Goal: Obtain resource: Download file/media

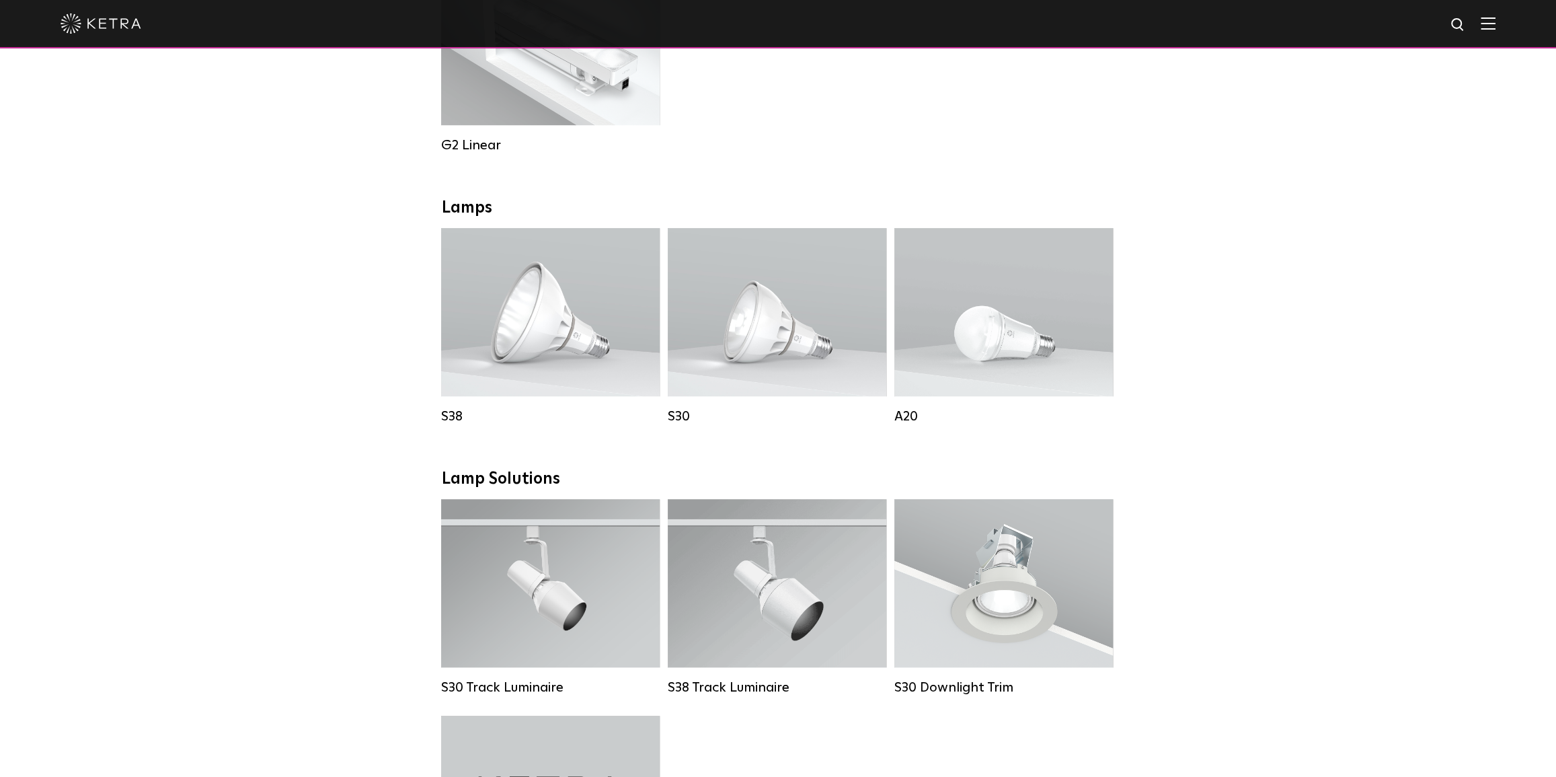
scroll to position [978, 0]
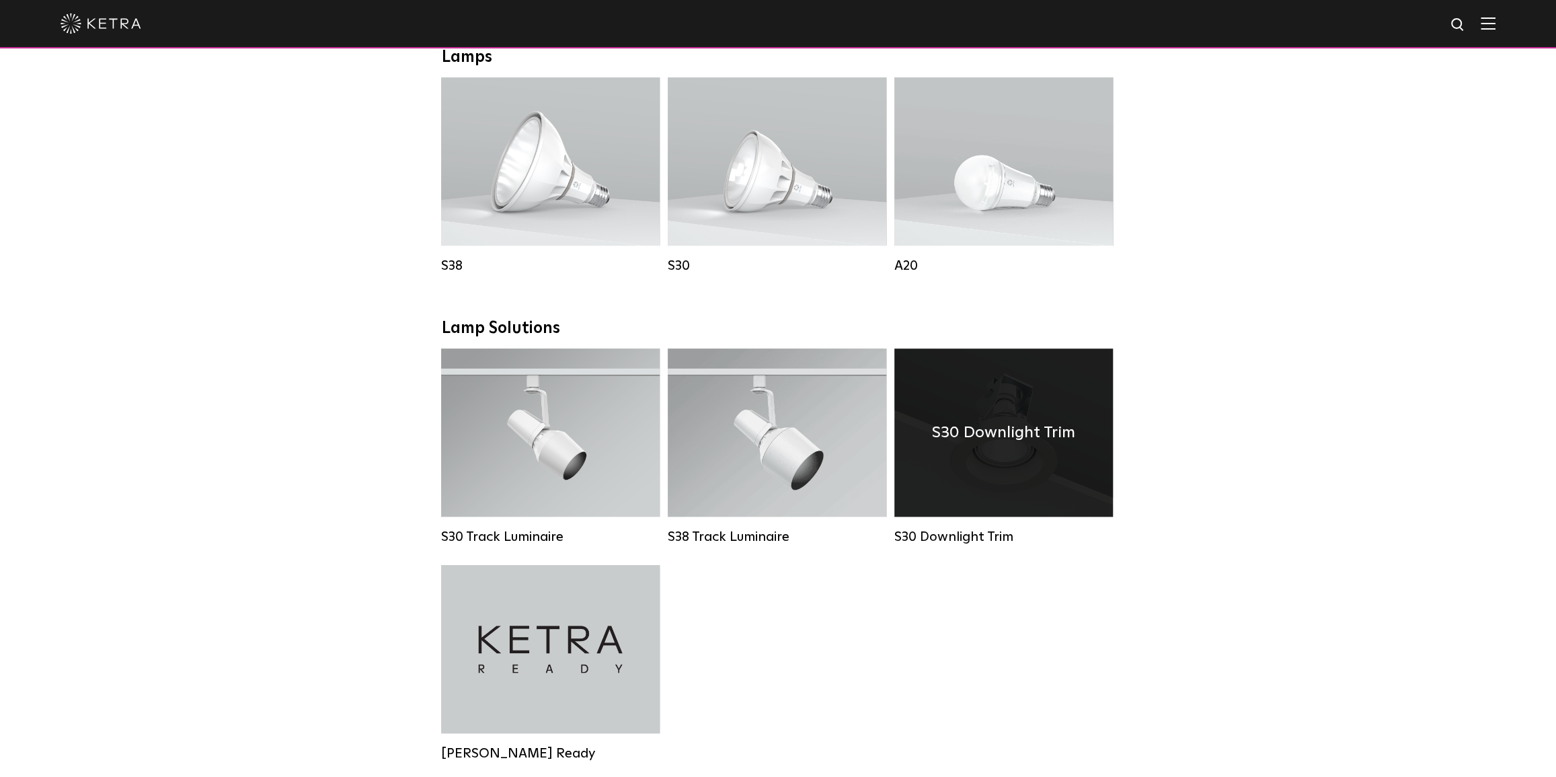
click at [1035, 486] on div "S30 Downlight Trim" at bounding box center [1003, 432] width 219 height 168
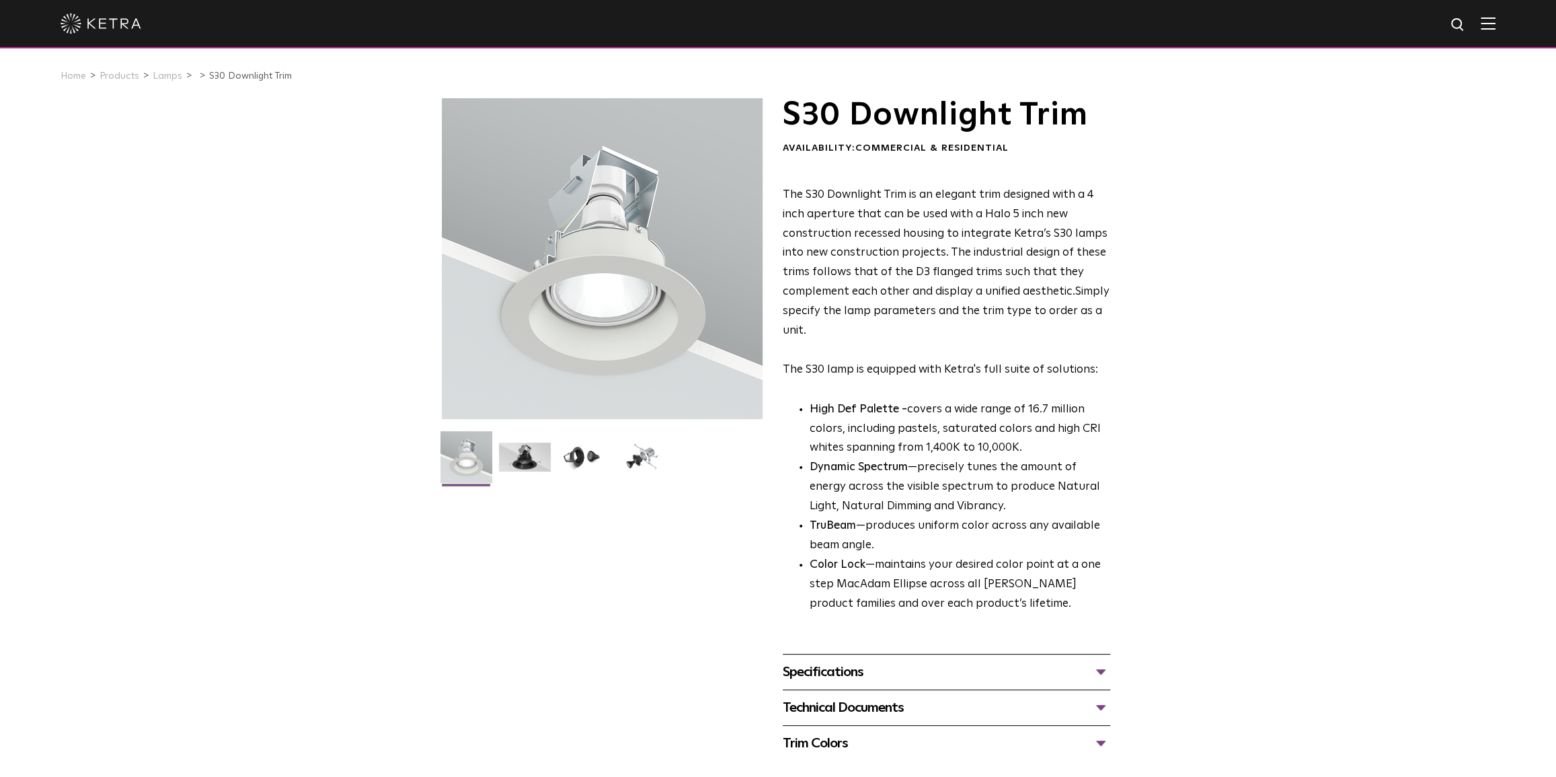
click at [1097, 707] on div "Technical Documents" at bounding box center [946, 708] width 327 height 22
click at [1101, 672] on div "Specifications" at bounding box center [946, 672] width 327 height 22
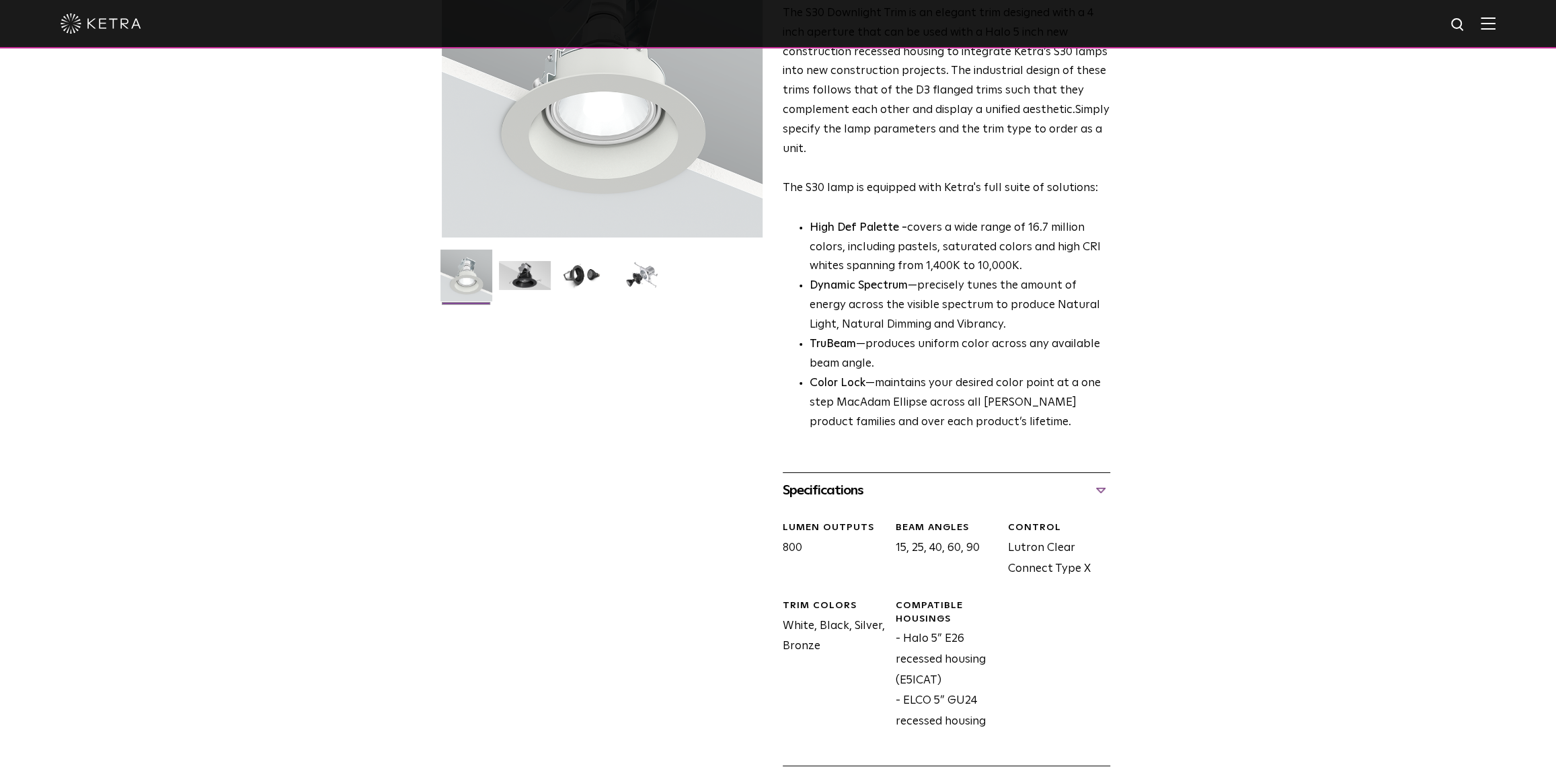
scroll to position [183, 0]
click at [1100, 487] on div "Specifications" at bounding box center [946, 489] width 327 height 22
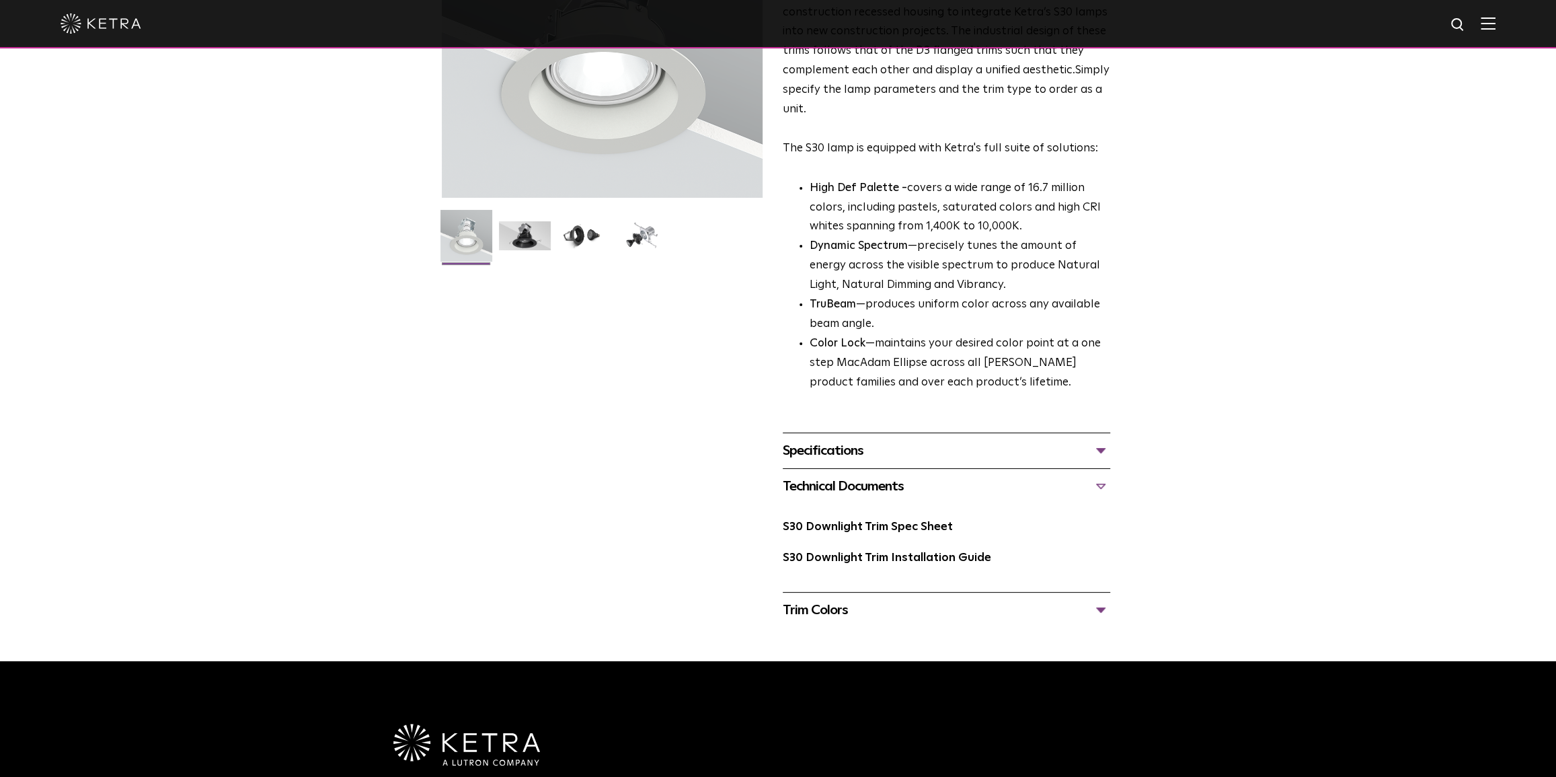
scroll to position [305, 0]
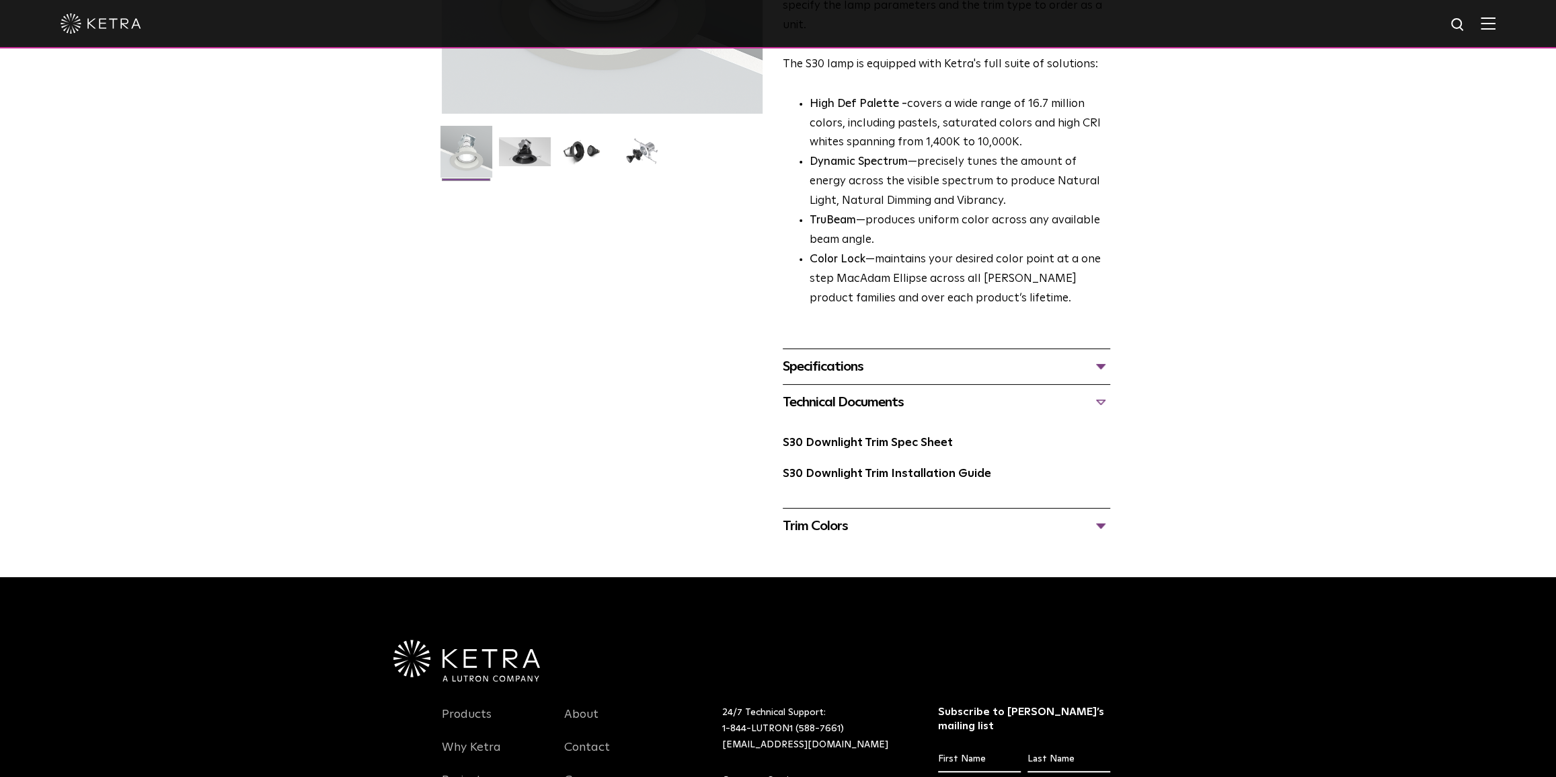
click at [1097, 363] on div "Specifications" at bounding box center [946, 367] width 327 height 22
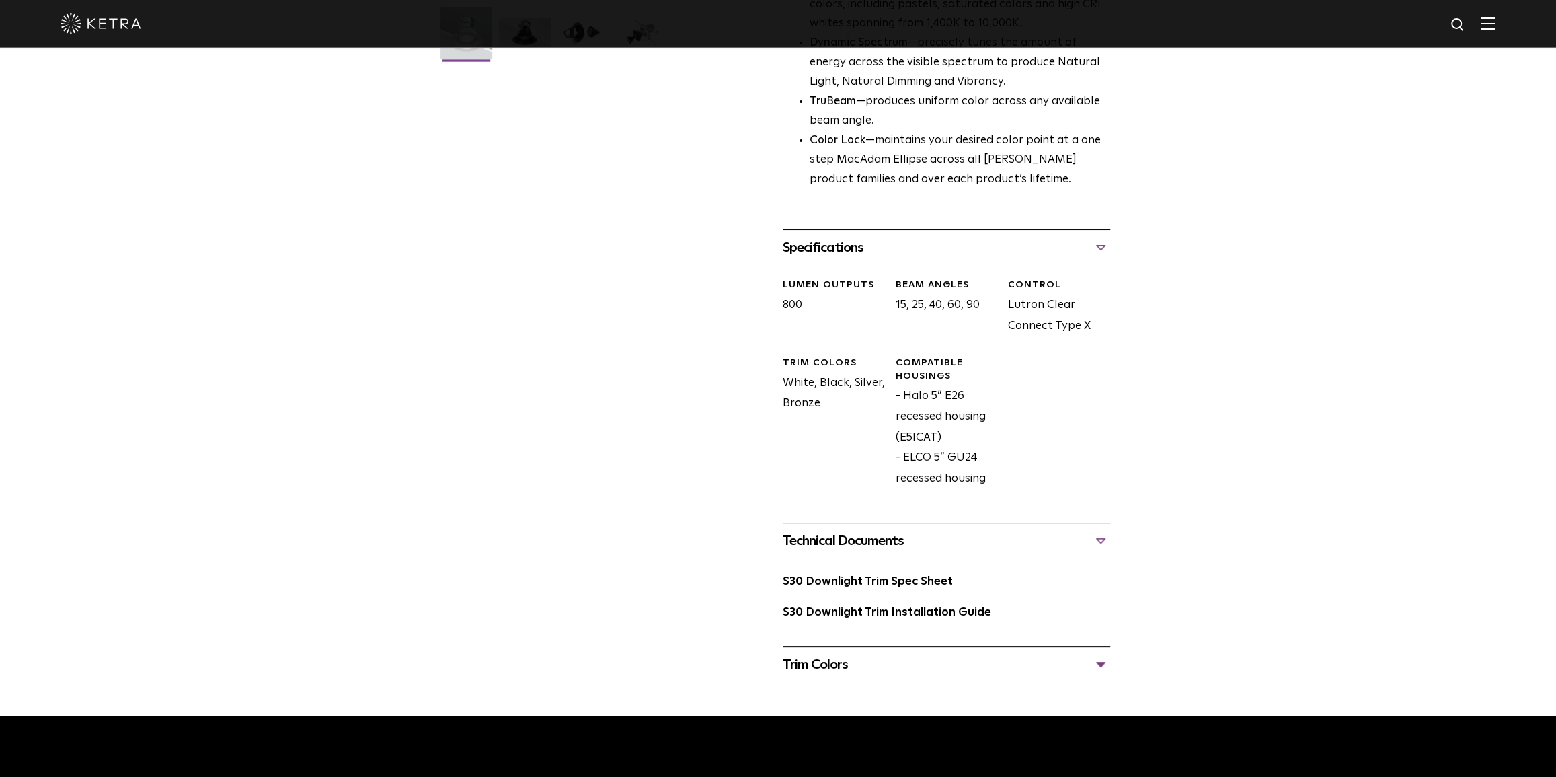
scroll to position [489, 0]
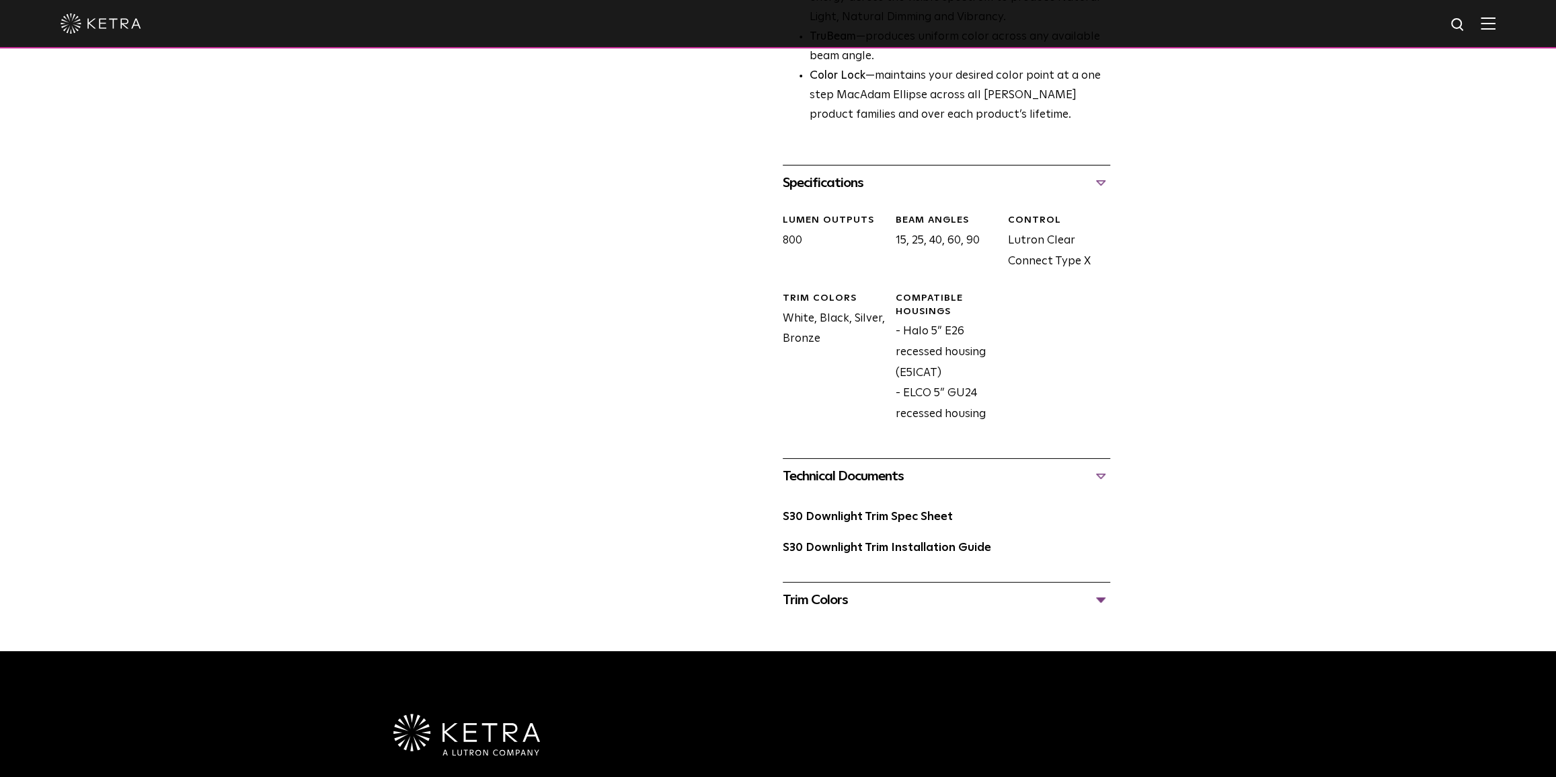
click at [1100, 477] on div "Technical Documents" at bounding box center [946, 476] width 327 height 22
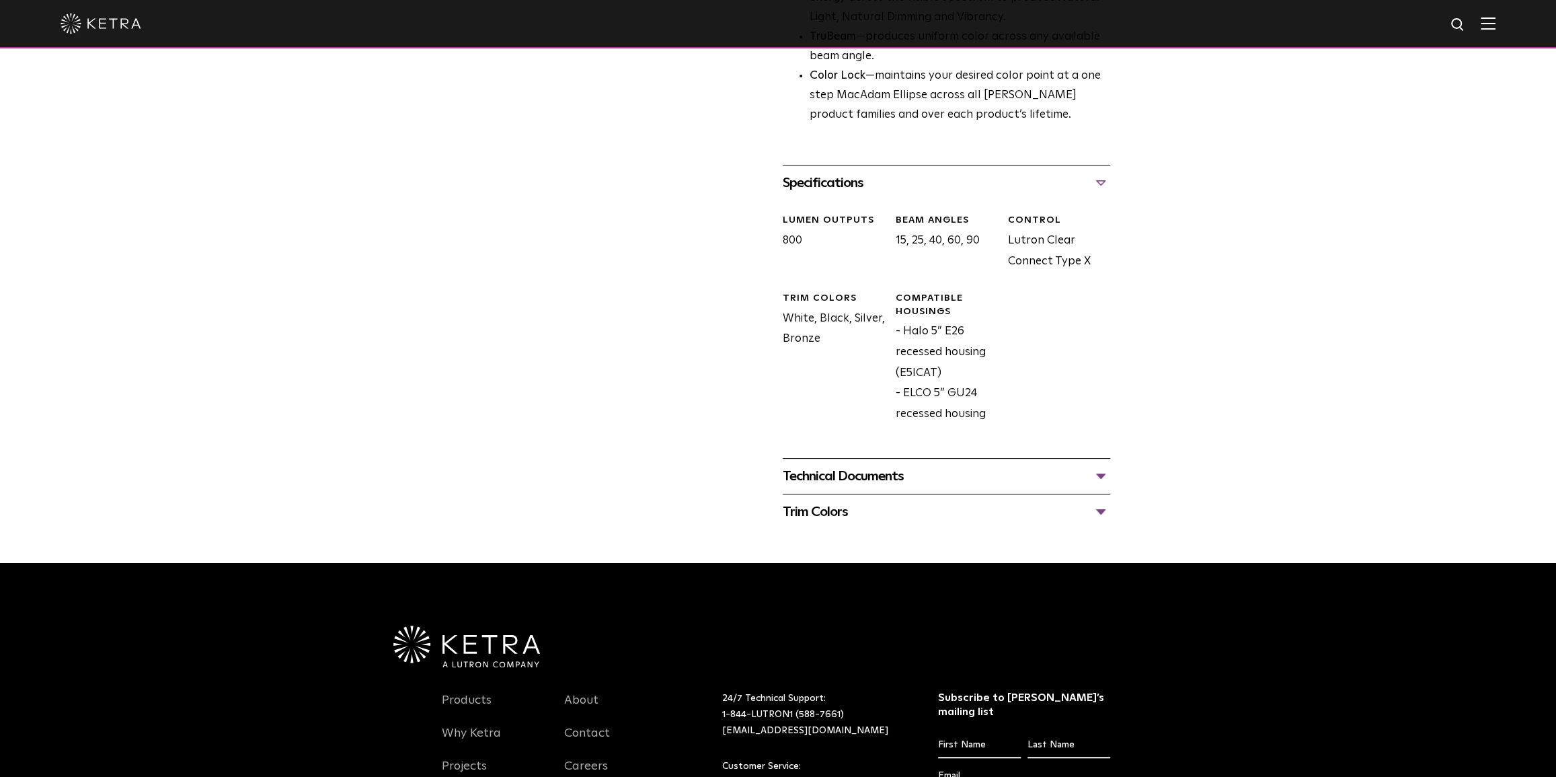
click at [1099, 475] on div "Technical Documents" at bounding box center [946, 476] width 327 height 22
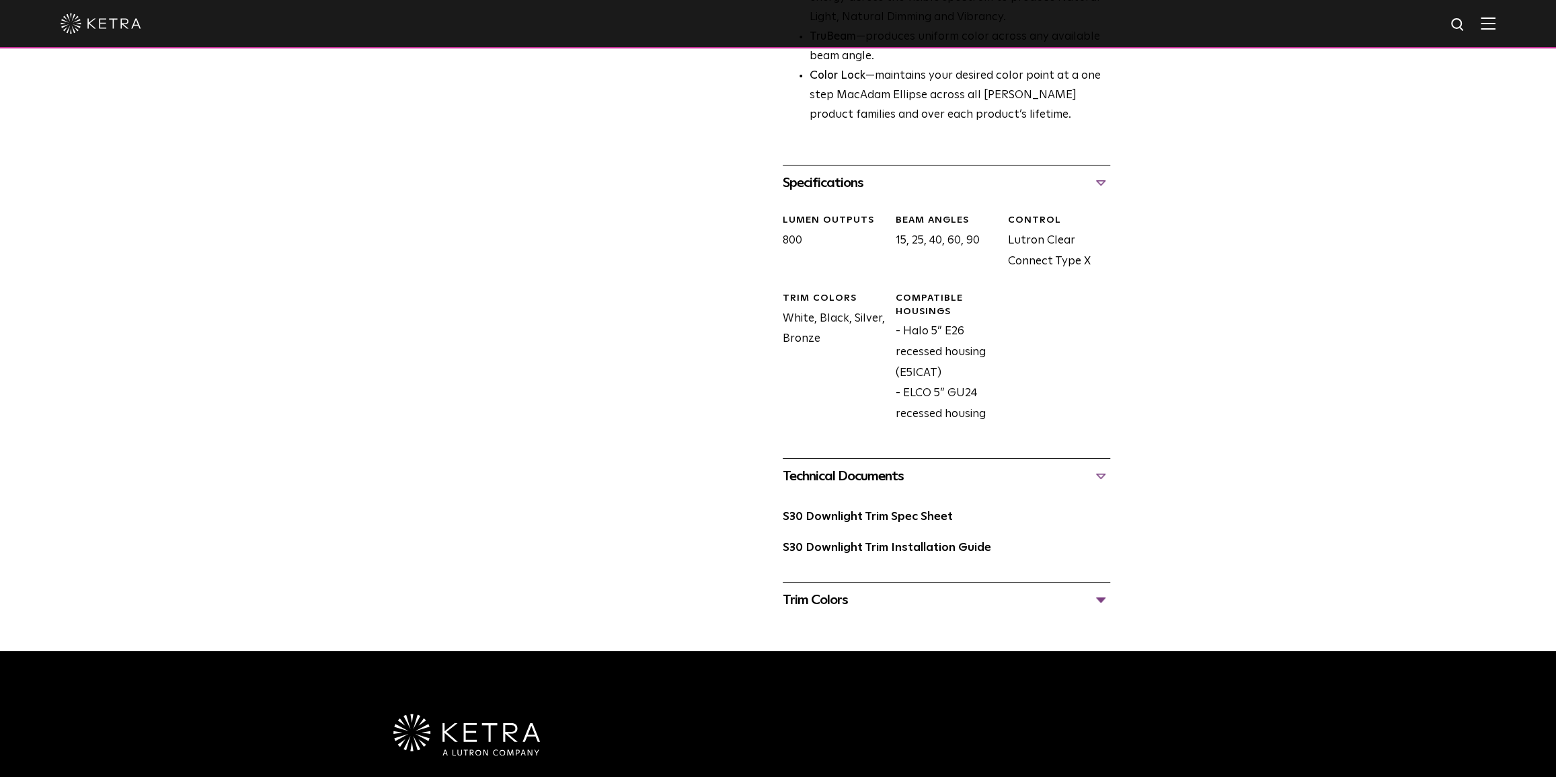
scroll to position [611, 0]
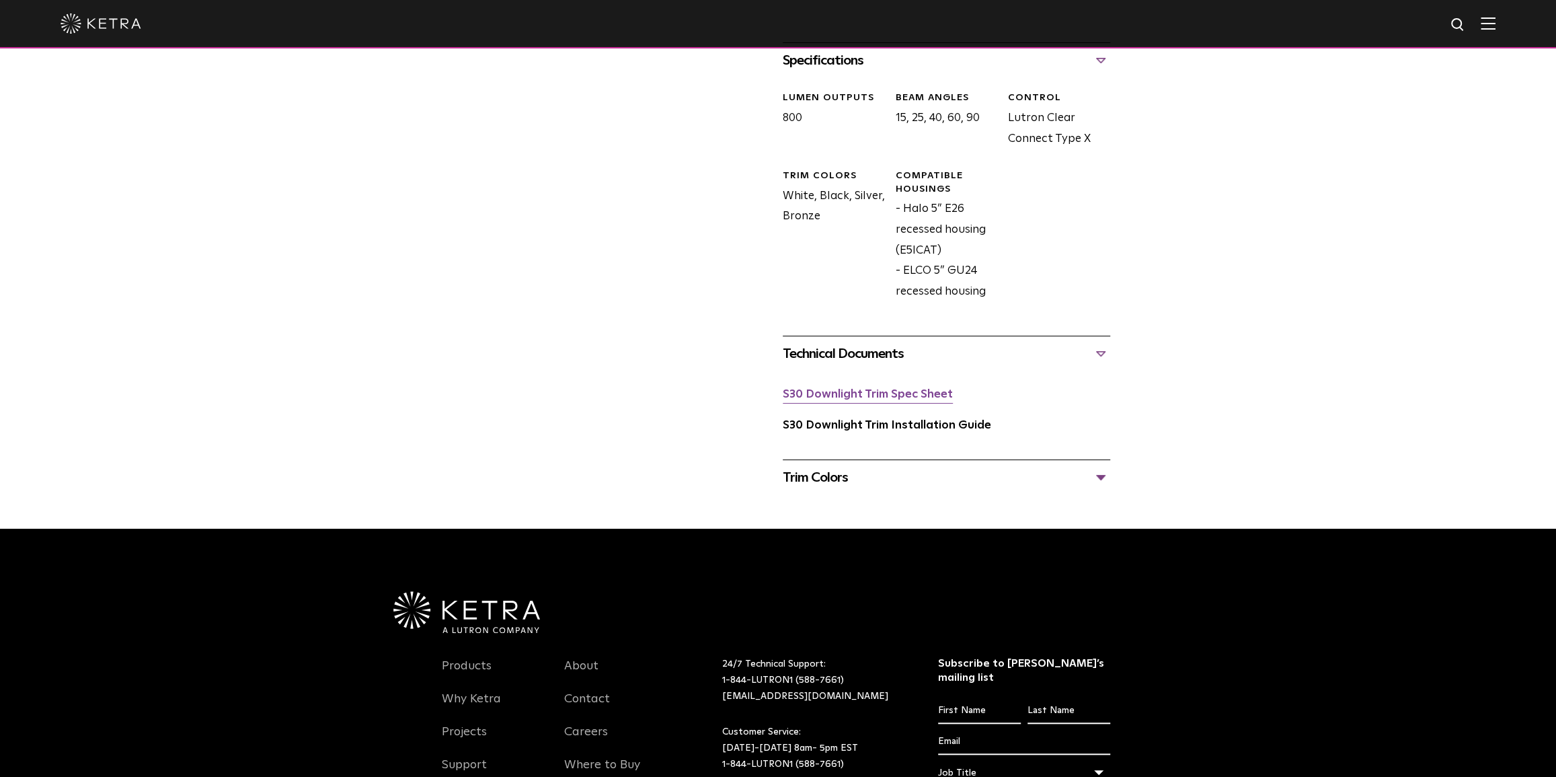
click at [936, 396] on link "S30 Downlight Trim Spec Sheet" at bounding box center [868, 394] width 170 height 11
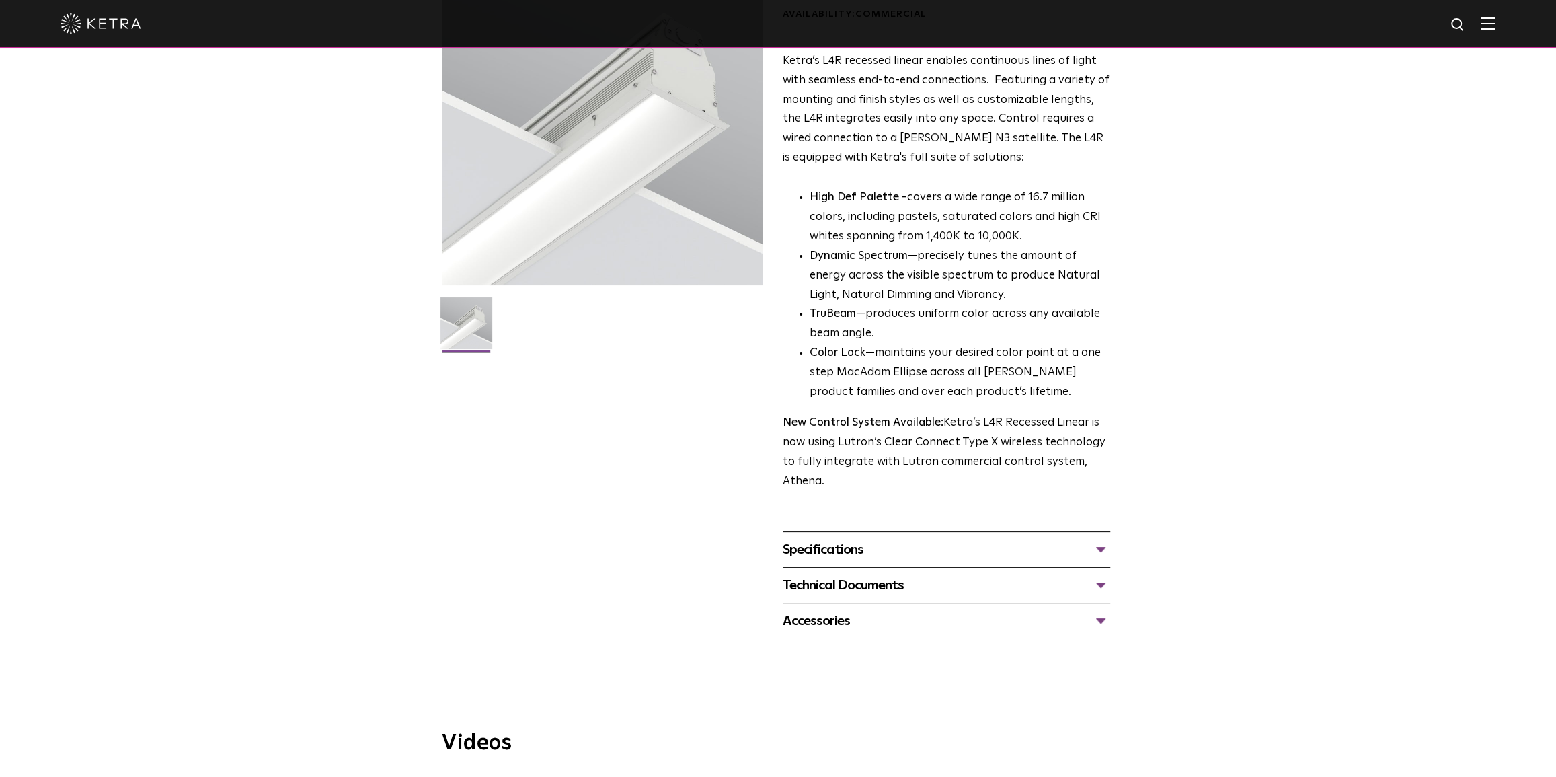
scroll to position [129, 0]
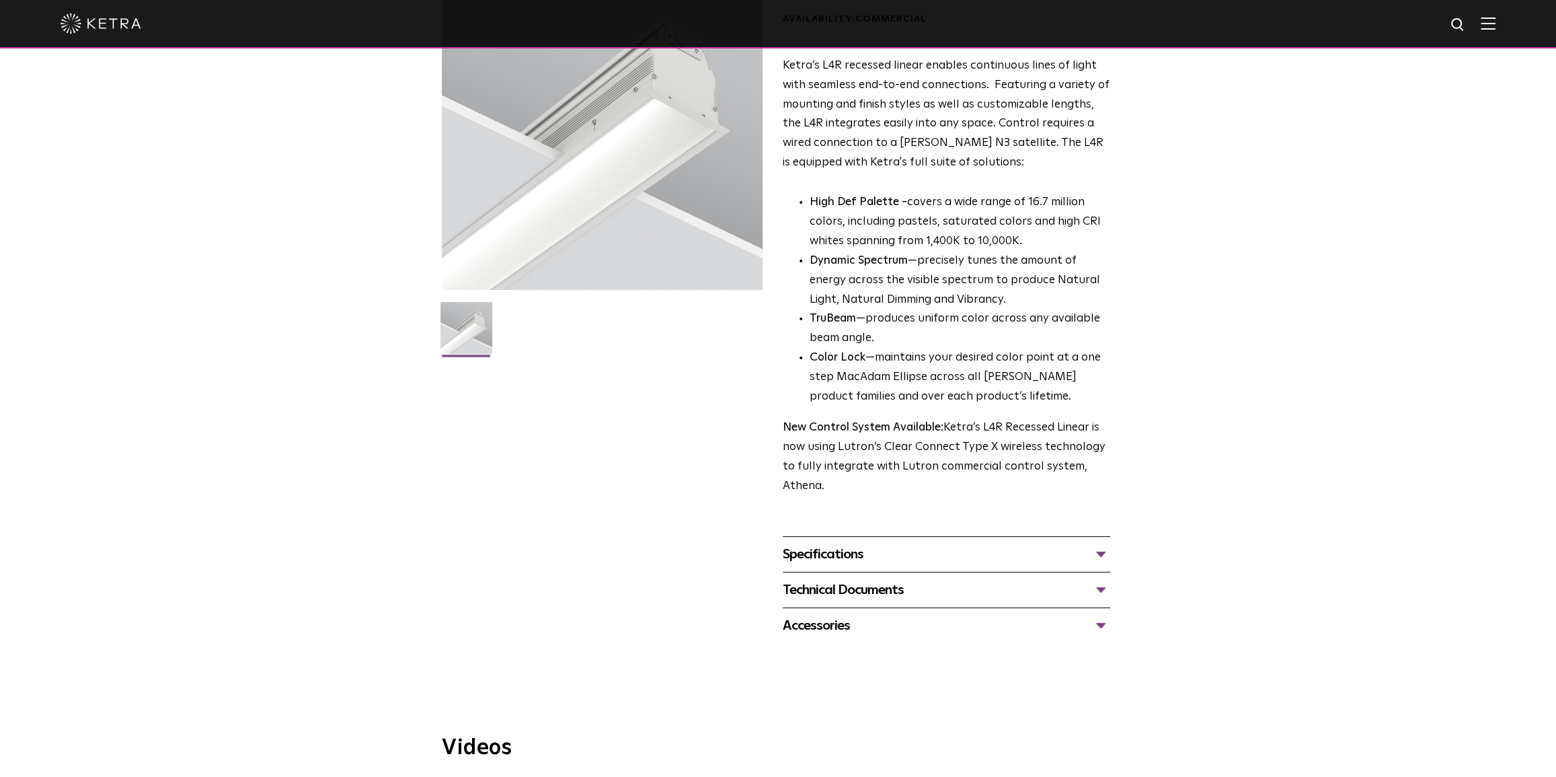
click at [977, 487] on div "Specifications" at bounding box center [946, 554] width 327 height 22
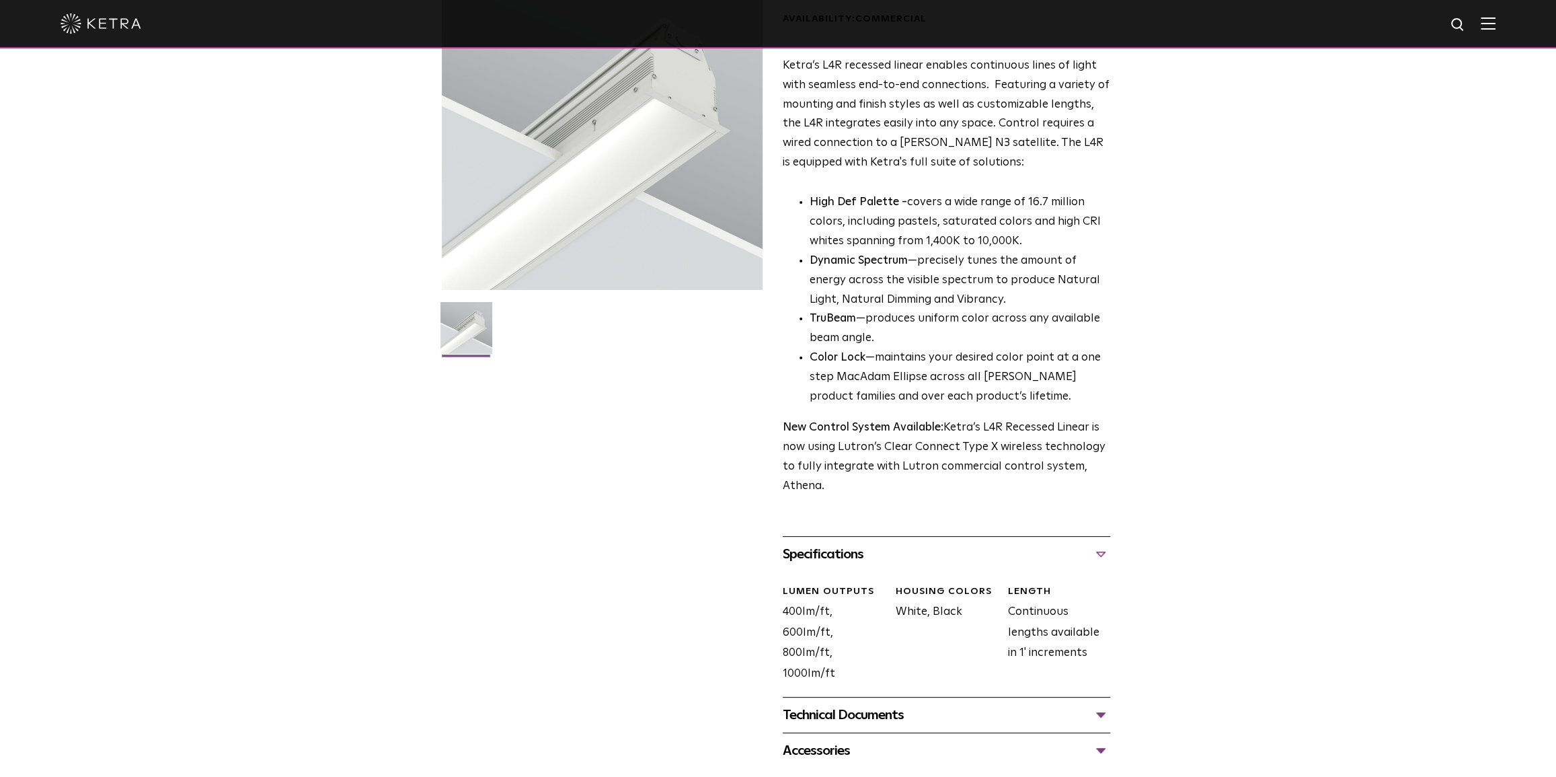
click at [977, 487] on div "Specifications" at bounding box center [946, 554] width 327 height 22
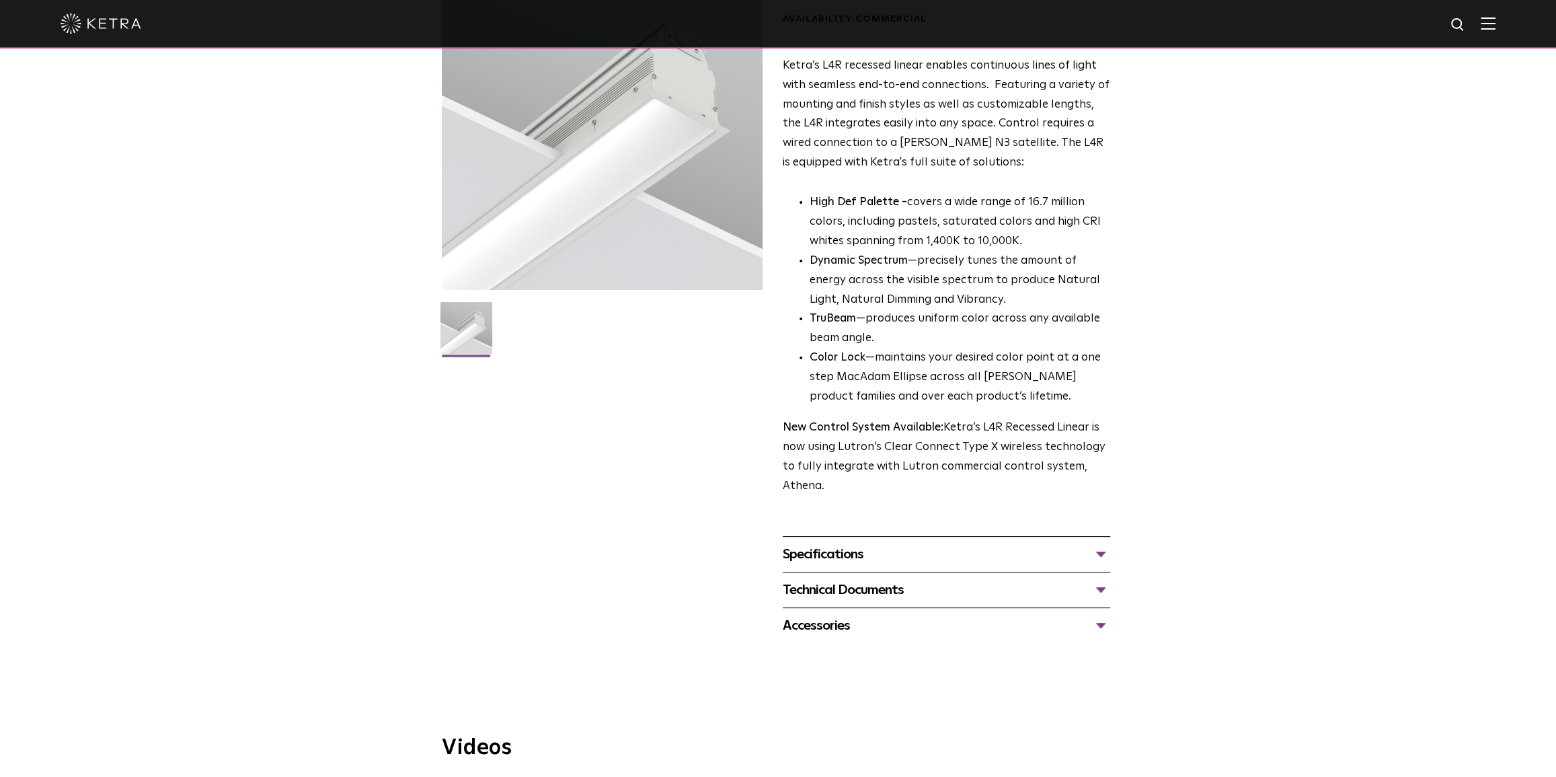
click at [977, 487] on div "Technical Documents" at bounding box center [946, 590] width 327 height 22
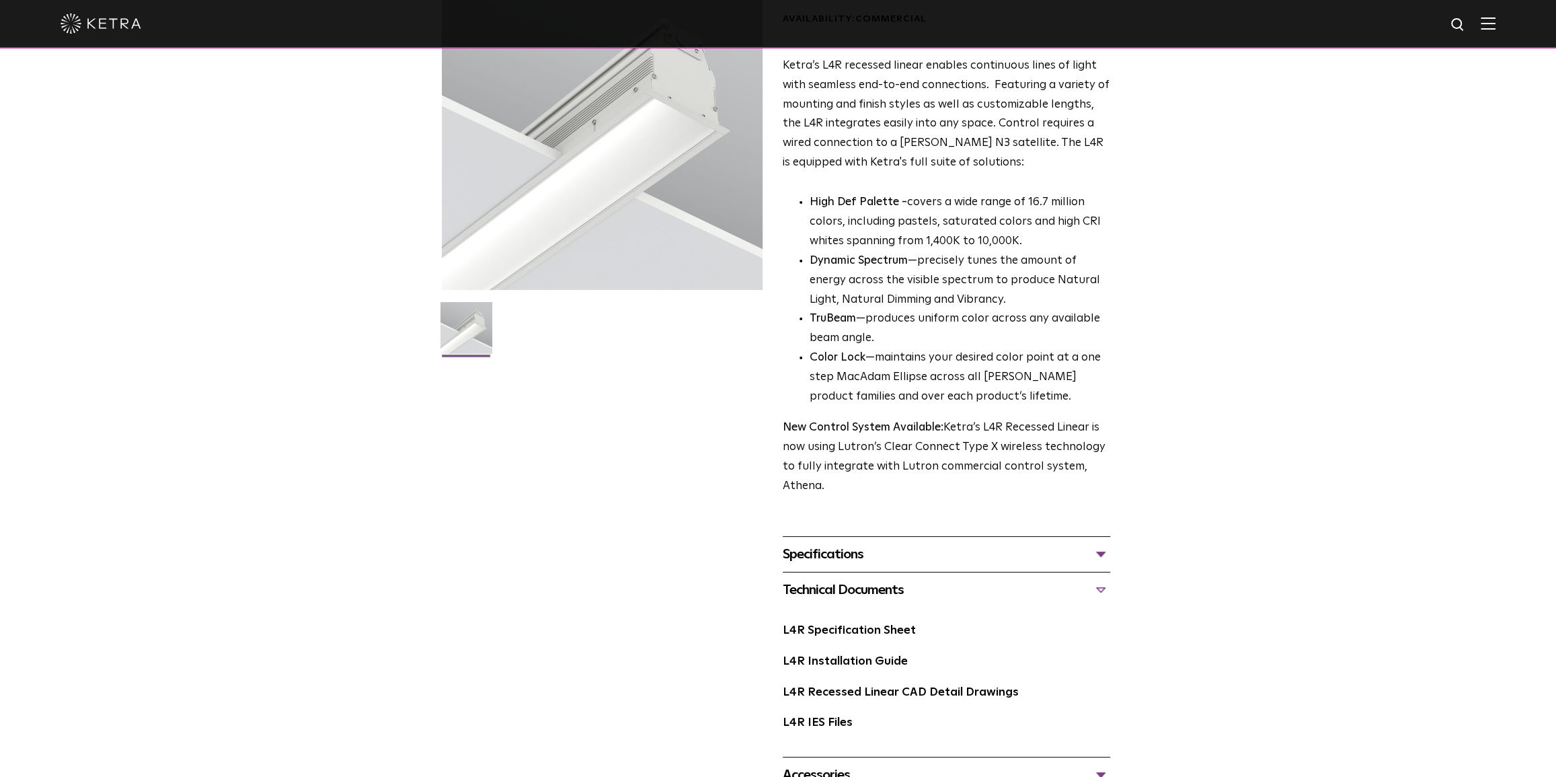
click at [977, 487] on div "Technical Documents" at bounding box center [946, 590] width 327 height 22
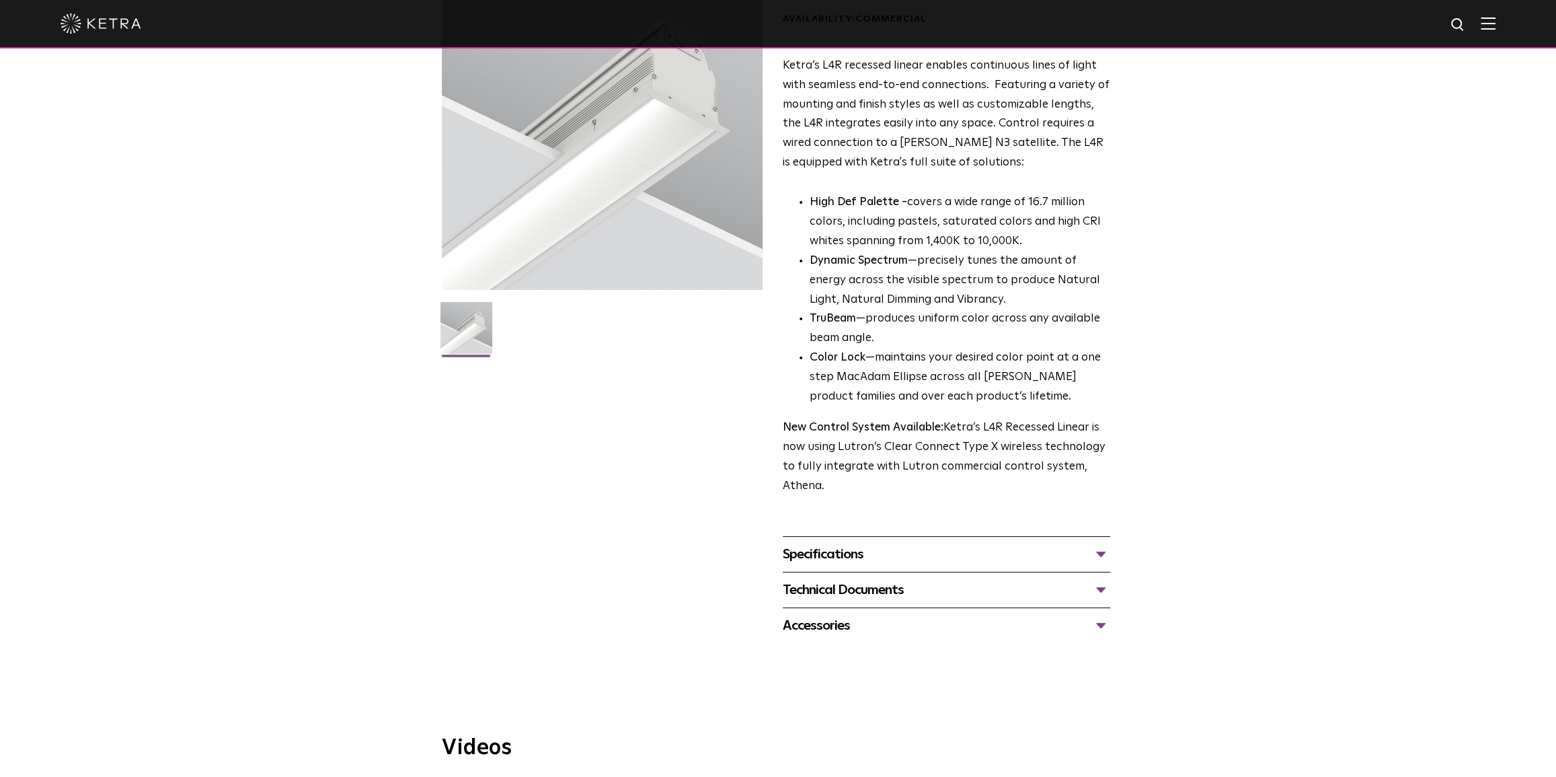
click at [977, 487] on div "Accessories" at bounding box center [946, 626] width 327 height 22
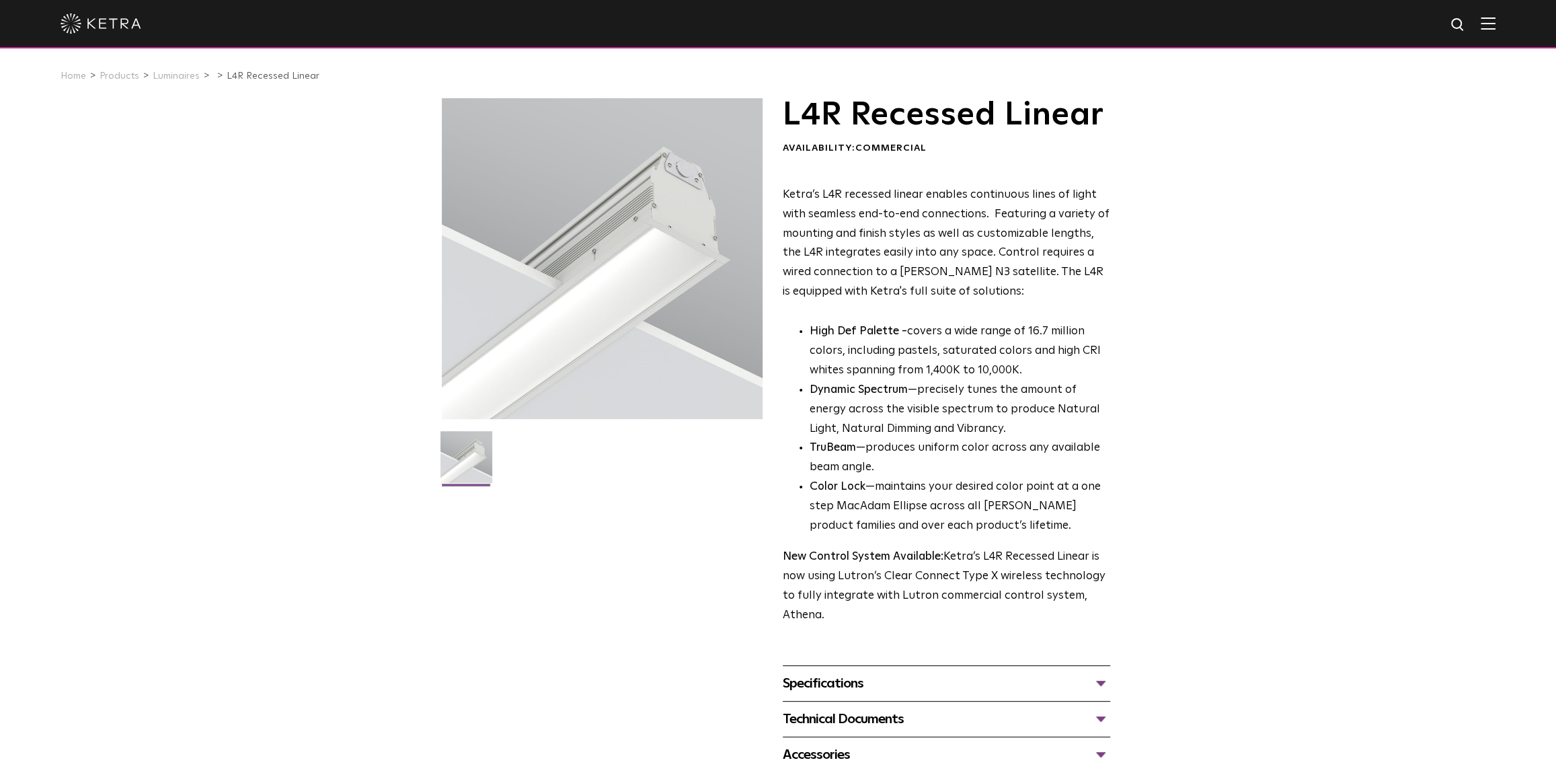
scroll to position [0, 0]
